Goal: Task Accomplishment & Management: Use online tool/utility

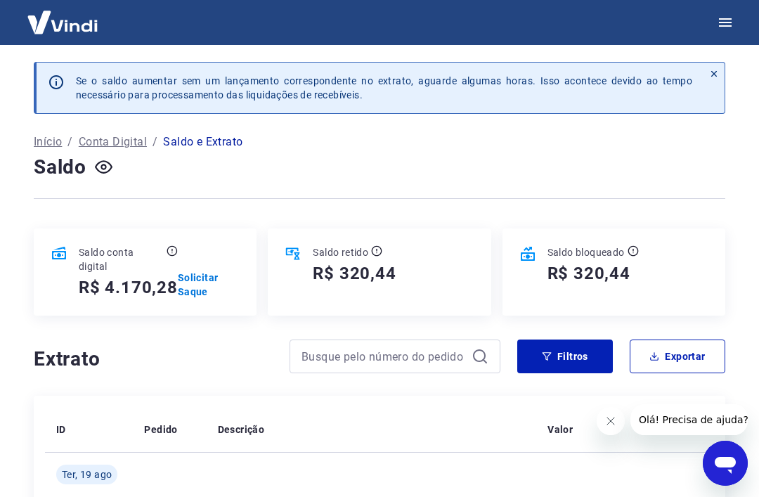
click at [51, 138] on p "Início" at bounding box center [48, 142] width 28 height 17
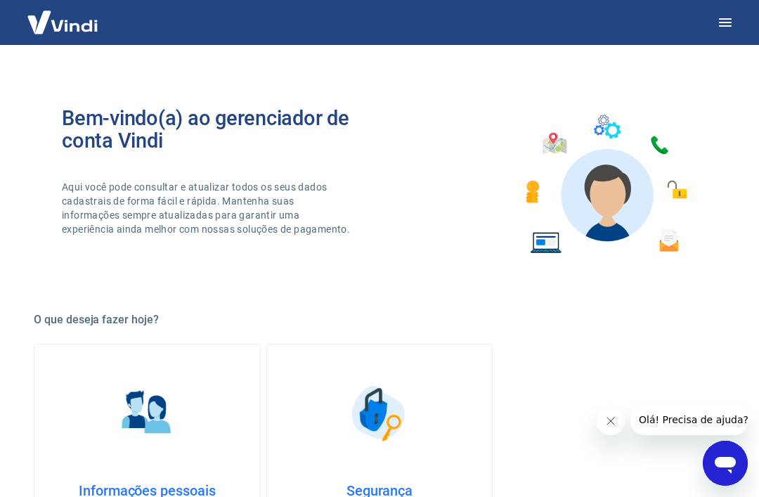
click at [728, 25] on icon "button" at bounding box center [725, 22] width 17 height 17
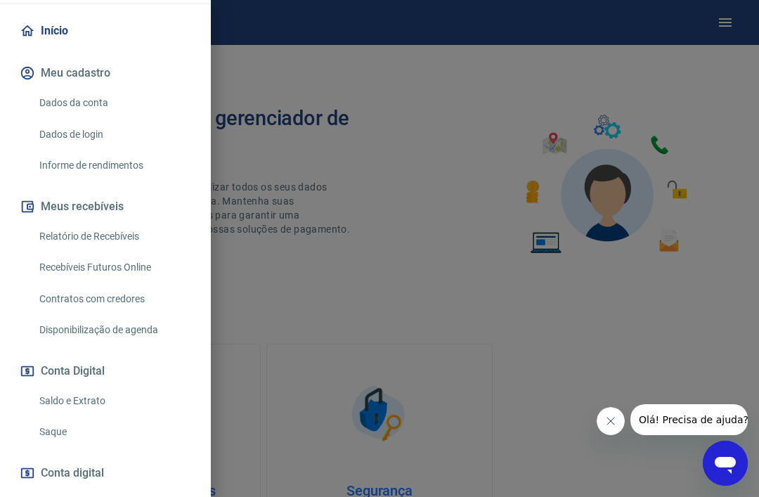
scroll to position [131, 0]
click at [65, 424] on link "Saque" at bounding box center [114, 431] width 160 height 29
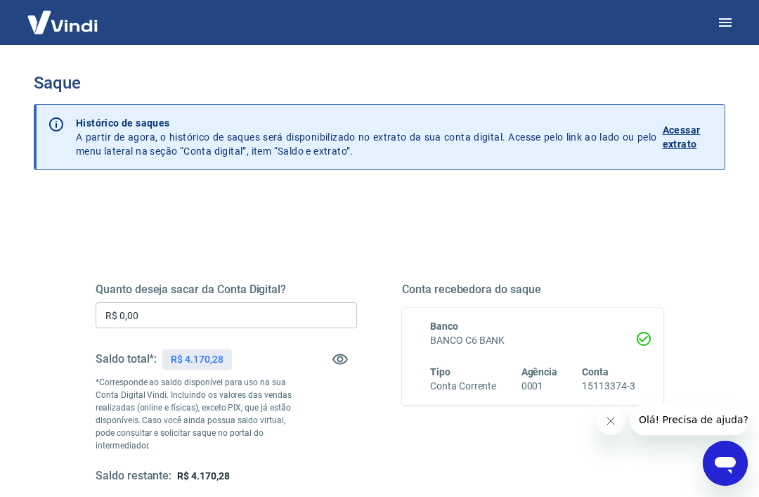
click at [169, 315] on input "R$ 0,00" at bounding box center [226, 315] width 261 height 26
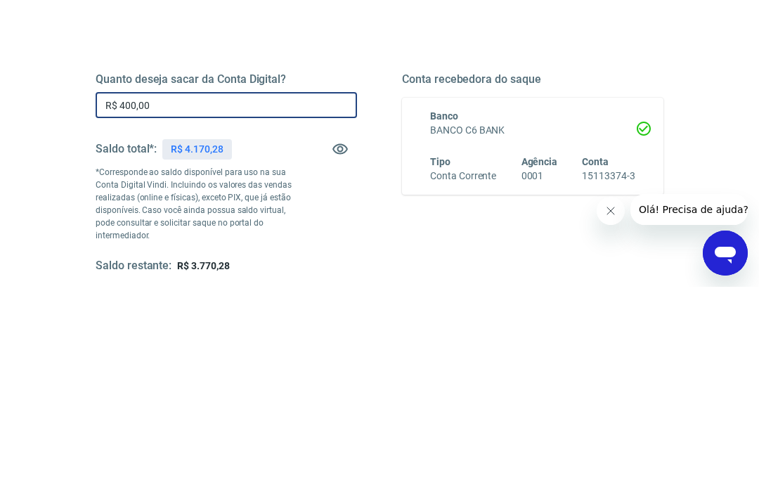
type input "R$ 4.000,00"
click at [721, 193] on div "Quanto deseja sacar da Conta Digital? R$ 4.000,00 ​ Saldo total*: R$ 4.170,28 *…" at bounding box center [380, 450] width 692 height 515
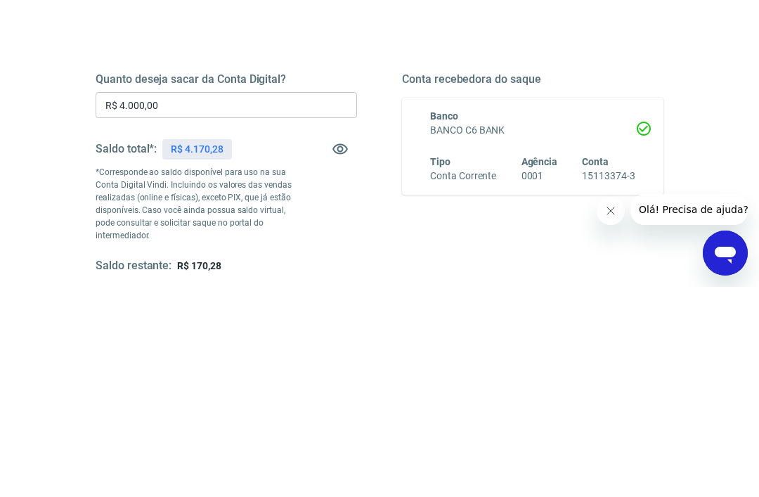
scroll to position [210, 0]
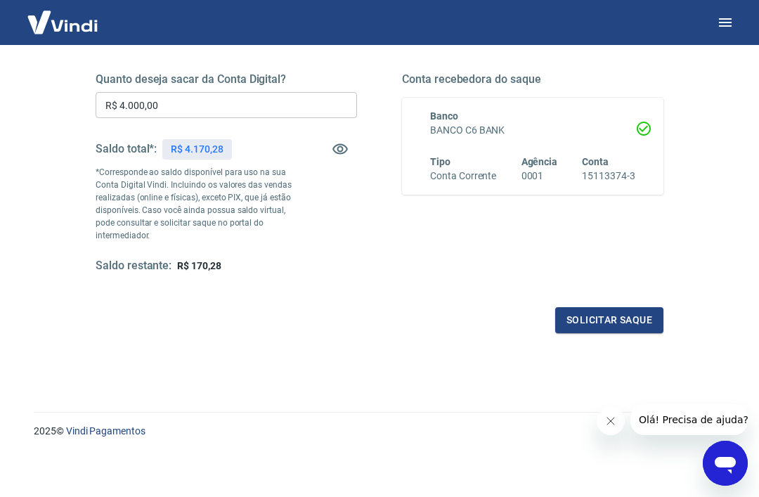
click at [630, 318] on button "Solicitar saque" at bounding box center [609, 320] width 108 height 26
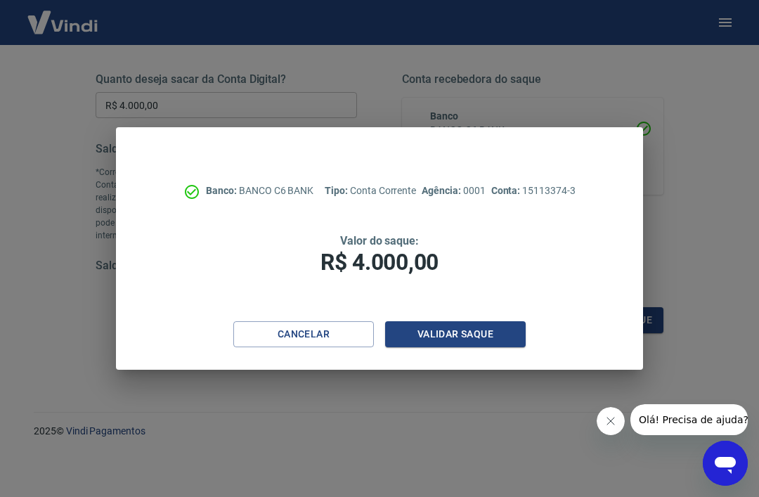
click at [484, 332] on button "Validar saque" at bounding box center [455, 334] width 141 height 26
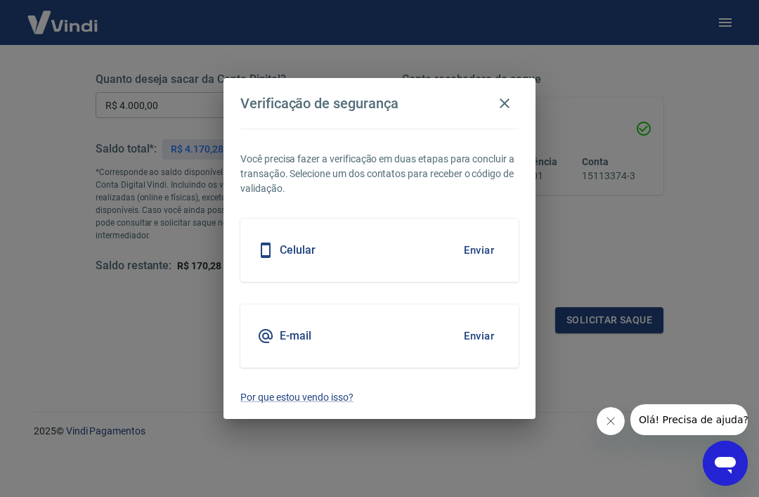
click at [480, 332] on button "Enviar" at bounding box center [479, 336] width 46 height 30
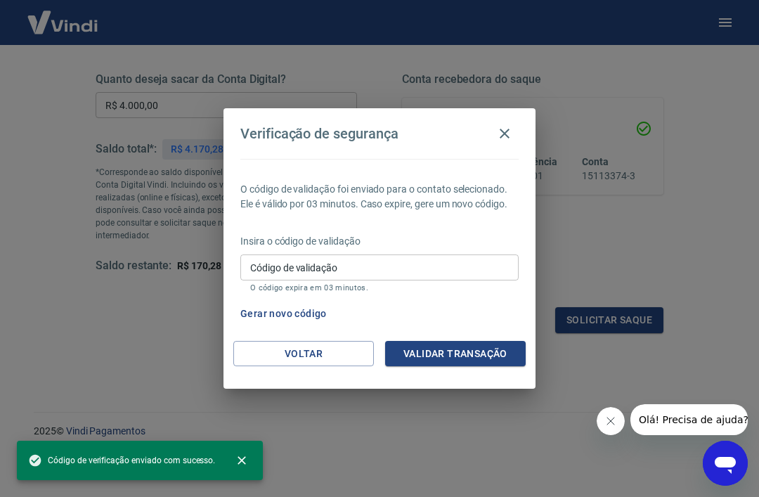
click at [276, 272] on div "Código de validação Código de validação O código expira em 03 minutos." at bounding box center [379, 273] width 278 height 38
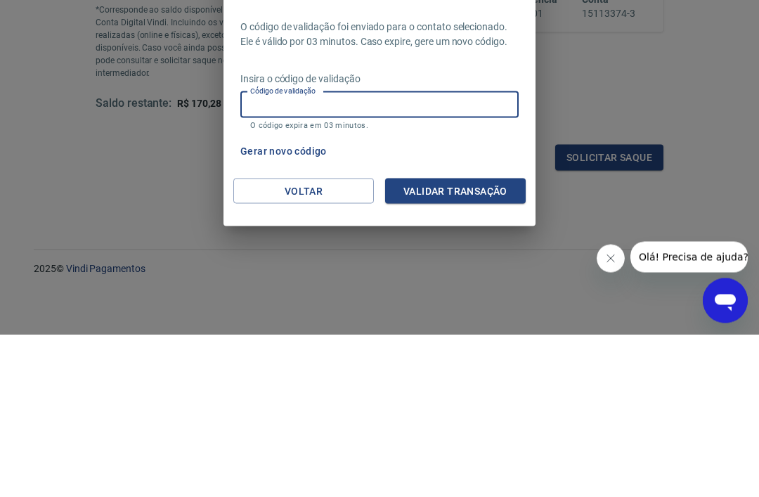
click at [295, 301] on button "Gerar novo código" at bounding box center [284, 314] width 98 height 26
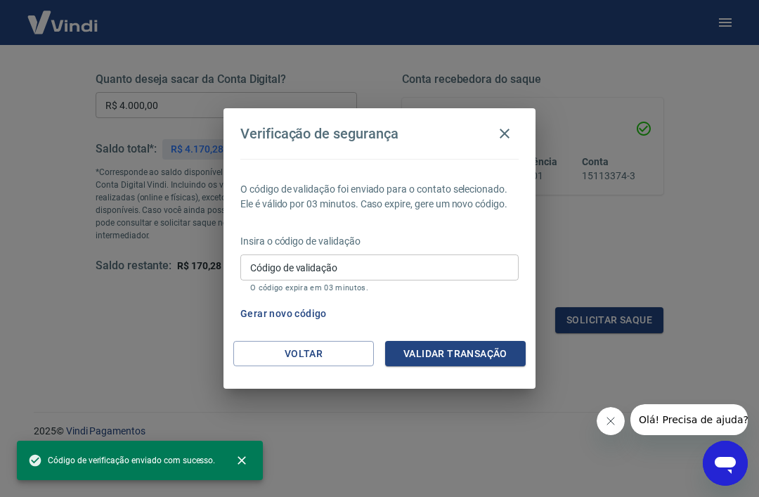
click at [296, 311] on button "Gerar novo código" at bounding box center [284, 314] width 98 height 26
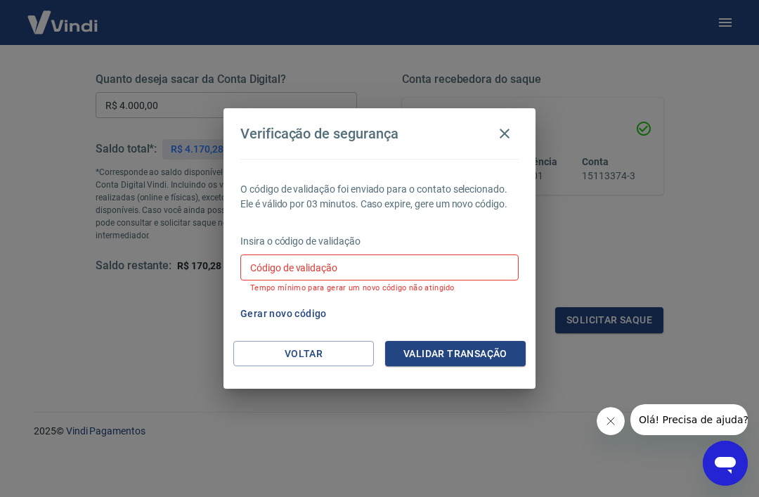
click at [353, 261] on input "Código de validação" at bounding box center [379, 267] width 278 height 26
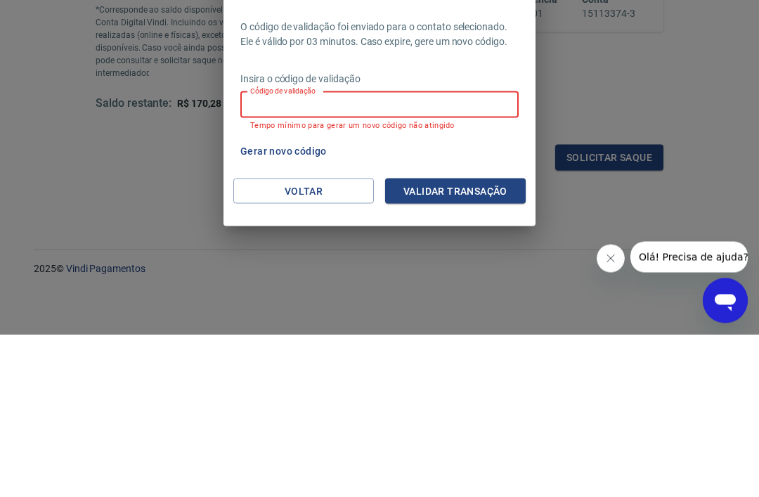
click at [271, 254] on input "Código de validação" at bounding box center [379, 267] width 278 height 26
type input "786389"
click at [479, 341] on button "Validar transação" at bounding box center [455, 354] width 141 height 26
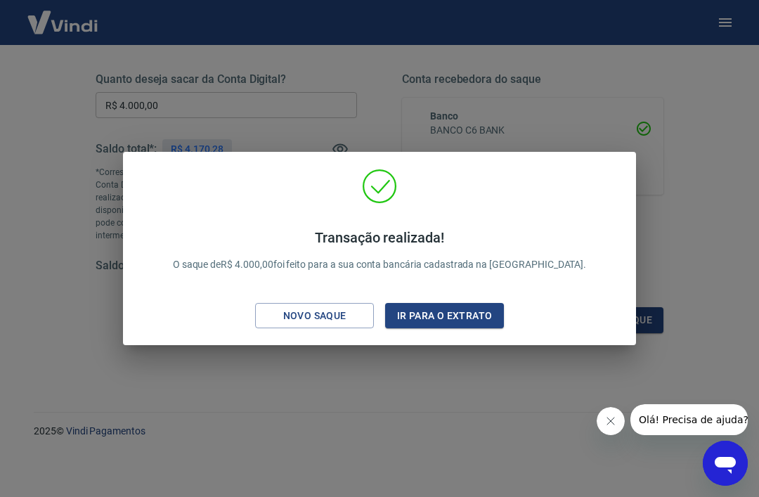
click at [469, 320] on button "Ir para o extrato" at bounding box center [444, 316] width 119 height 26
